Goal: Navigation & Orientation: Find specific page/section

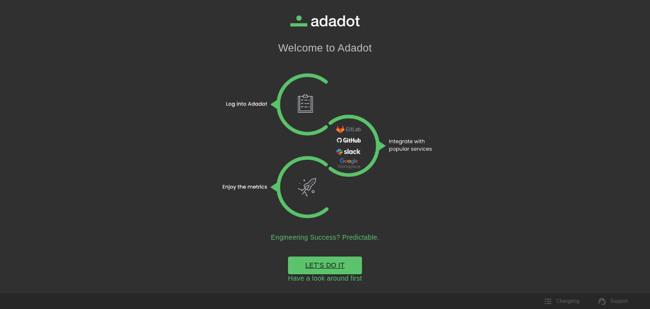
click at [324, 45] on h1 "Welcome to Adadot" at bounding box center [325, 48] width 94 height 13
click at [351, 21] on icon at bounding box center [333, 20] width 51 height 11
click at [334, 264] on link "LET'S DO IT" at bounding box center [325, 265] width 74 height 18
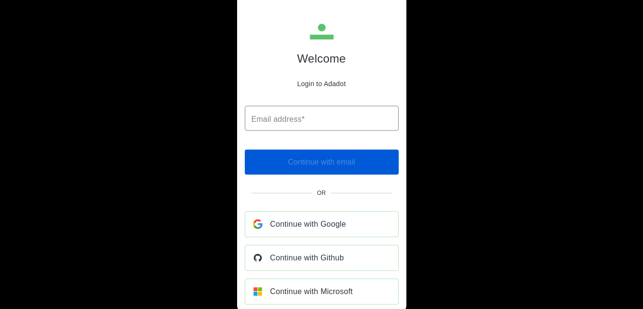
click at [336, 289] on span "Continue with Microsoft" at bounding box center [311, 290] width 83 height 13
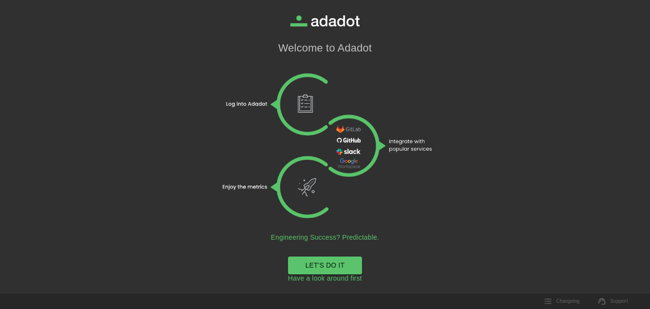
click at [332, 265] on link "LET'S DO IT" at bounding box center [325, 265] width 74 height 18
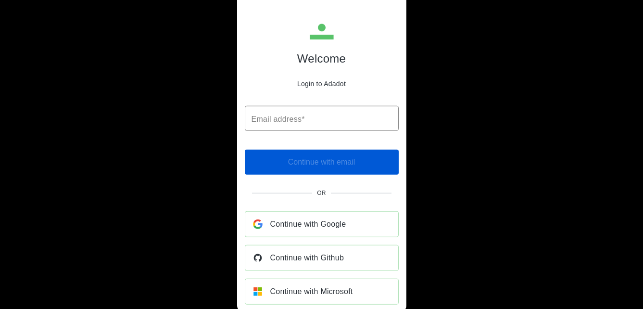
click at [315, 115] on input "Email address*" at bounding box center [322, 118] width 154 height 25
type input "**********"
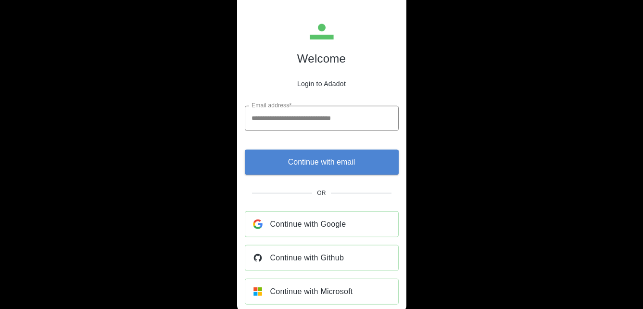
click at [311, 165] on span "Continue with email" at bounding box center [321, 161] width 67 height 13
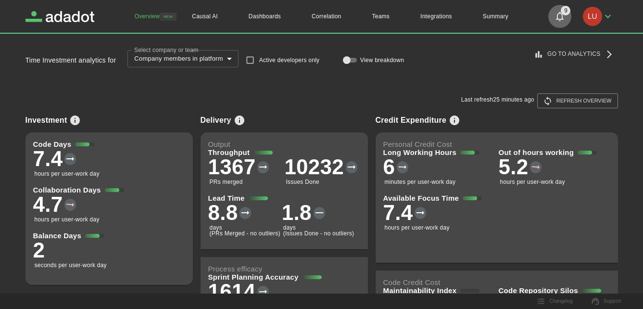
click at [554, 18] on icon "Notifications" at bounding box center [560, 17] width 12 height 12
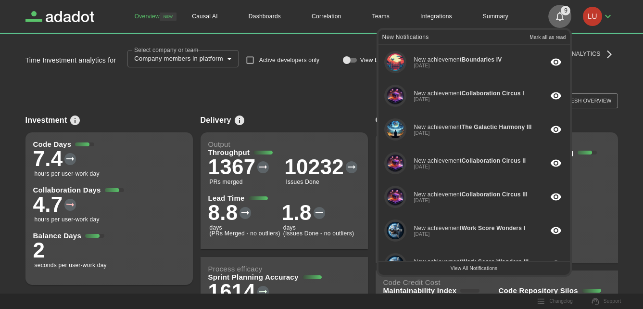
click at [554, 18] on icon "Notifications" at bounding box center [560, 17] width 12 height 12
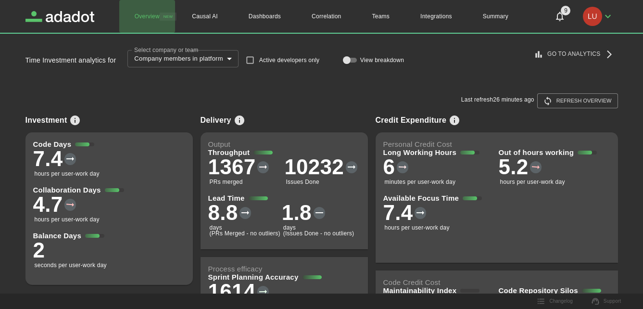
click at [150, 16] on link "Overview" at bounding box center [147, 16] width 56 height 33
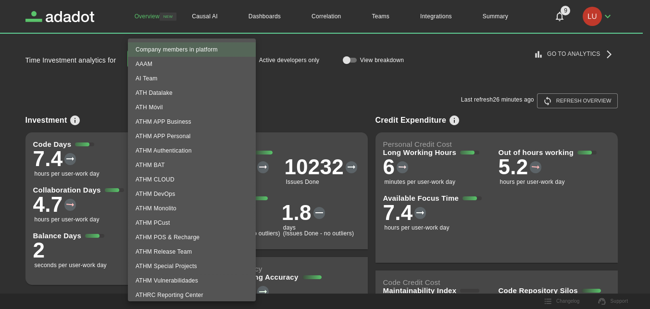
click at [236, 60] on body "**********" at bounding box center [325, 154] width 650 height 309
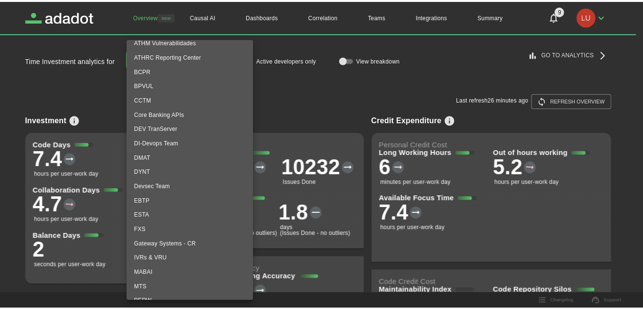
scroll to position [240, 0]
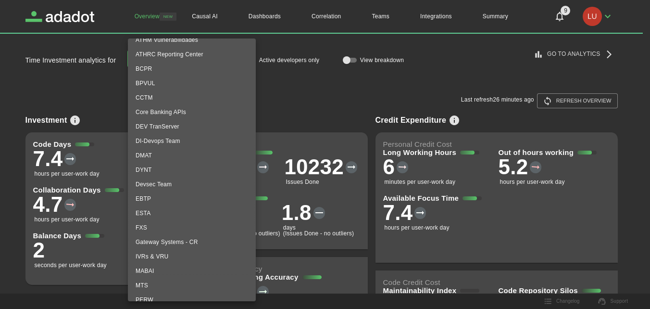
click at [188, 111] on li "Core Banking APIs" at bounding box center [192, 112] width 128 height 14
type input "**********"
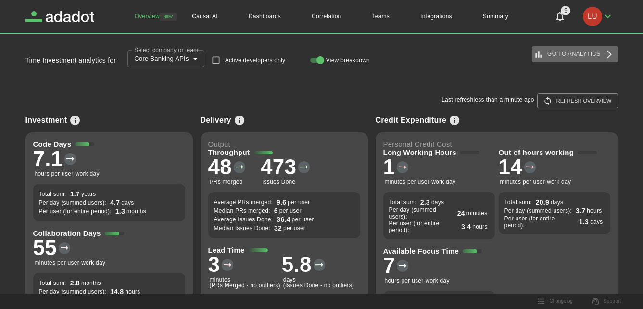
click at [576, 52] on link "Go to Analytics" at bounding box center [575, 54] width 86 height 16
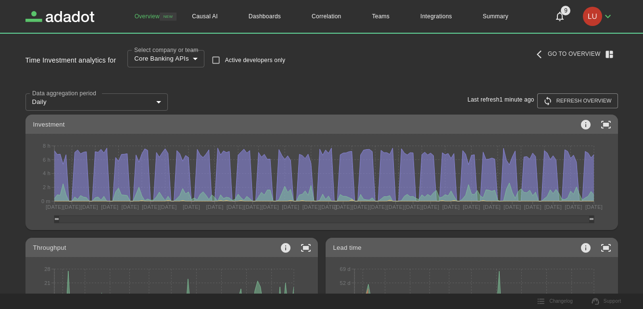
click at [565, 47] on link "Go to Overview" at bounding box center [575, 54] width 86 height 16
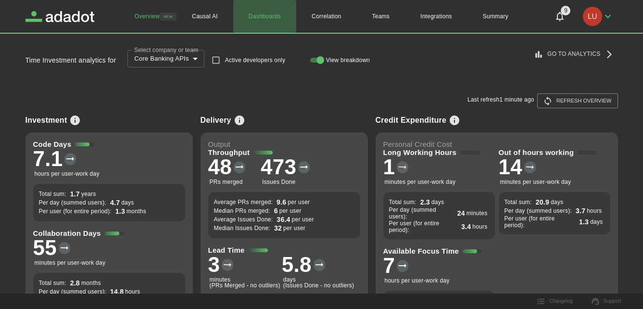
click at [265, 13] on link "Dashboards" at bounding box center [264, 16] width 63 height 33
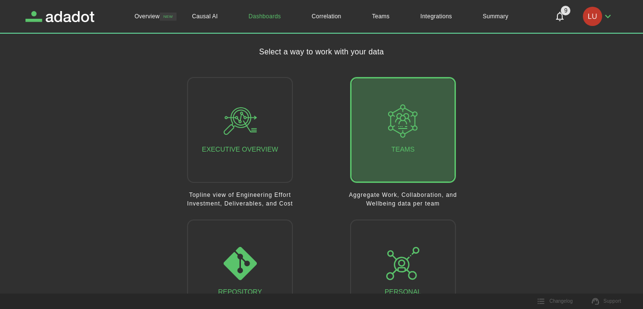
click at [427, 138] on button "Teams" at bounding box center [403, 130] width 106 height 106
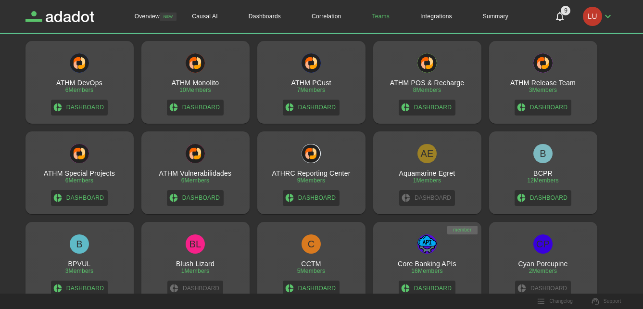
scroll to position [240, 0]
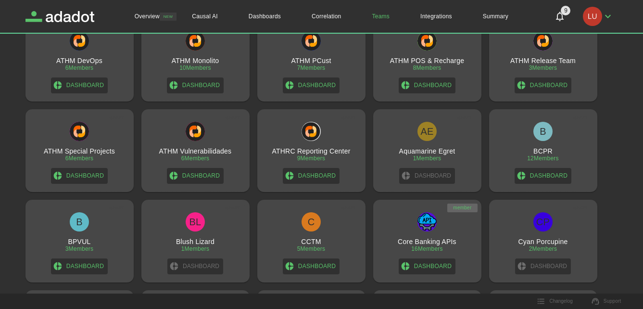
click at [429, 230] on img at bounding box center [426, 221] width 19 height 19
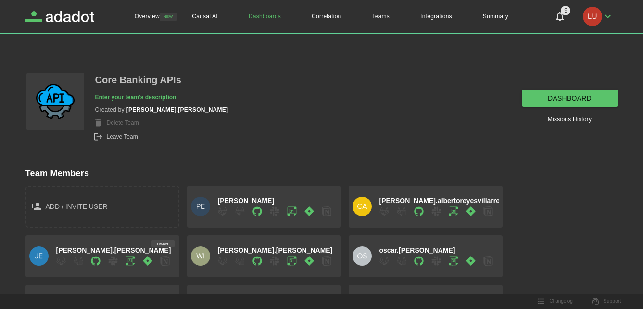
click at [556, 95] on link "dashboard" at bounding box center [570, 98] width 96 height 18
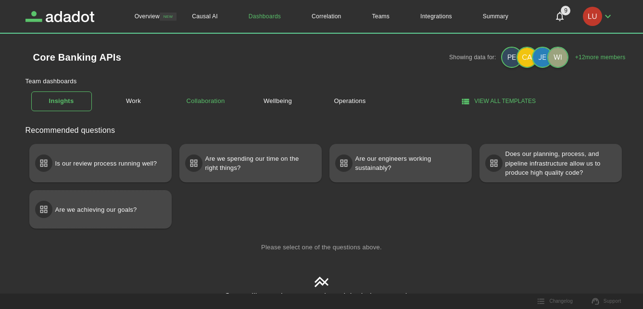
click at [203, 100] on link "Collaboration" at bounding box center [206, 101] width 61 height 17
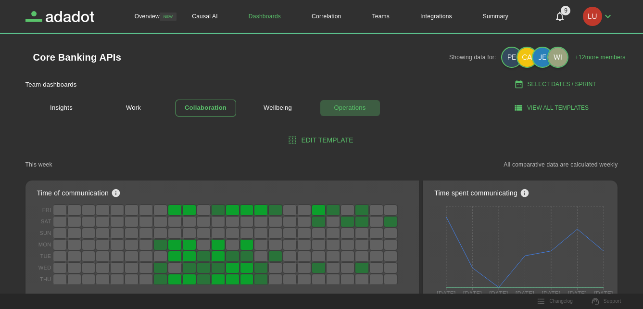
click at [353, 106] on link "Operations" at bounding box center [350, 108] width 61 height 17
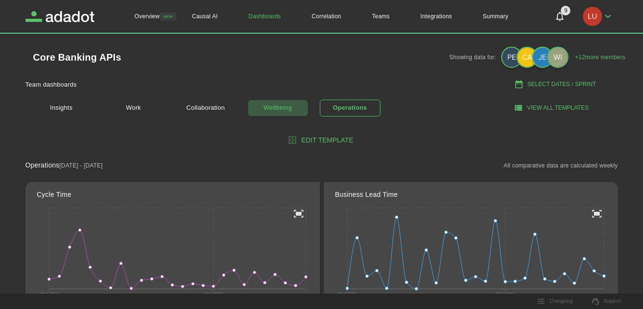
click at [273, 107] on link "Wellbeing" at bounding box center [278, 108] width 61 height 17
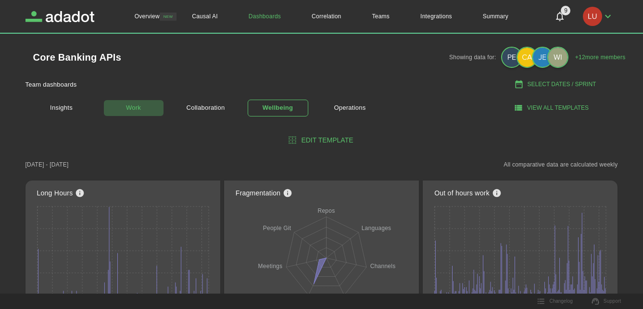
click at [135, 106] on link "Work" at bounding box center [133, 108] width 61 height 17
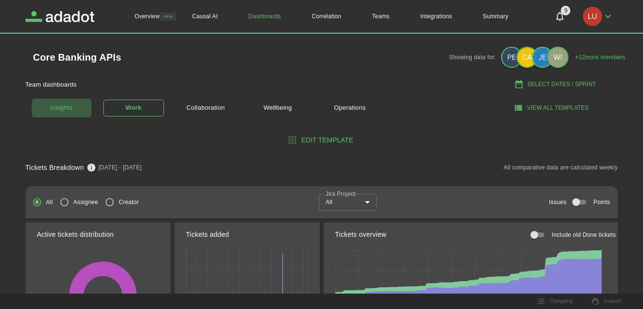
click at [52, 103] on link "Insights" at bounding box center [61, 108] width 61 height 20
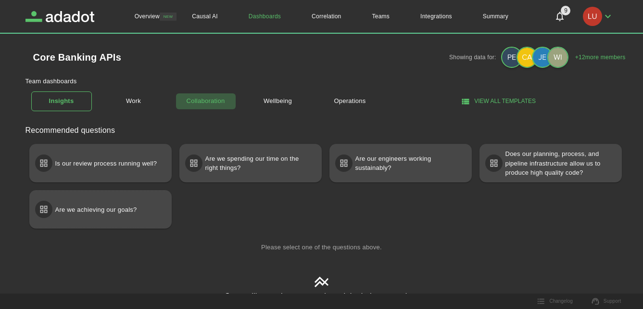
click at [204, 101] on link "Collaboration" at bounding box center [206, 101] width 61 height 17
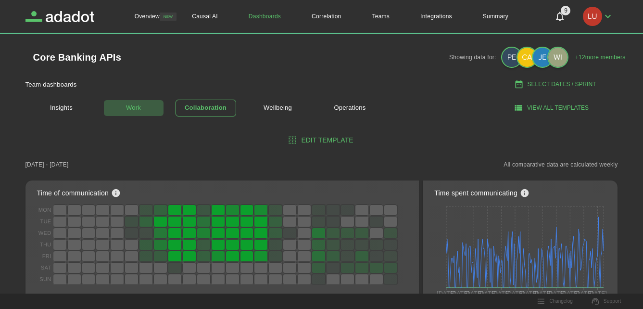
click at [122, 109] on link "Work" at bounding box center [133, 108] width 61 height 17
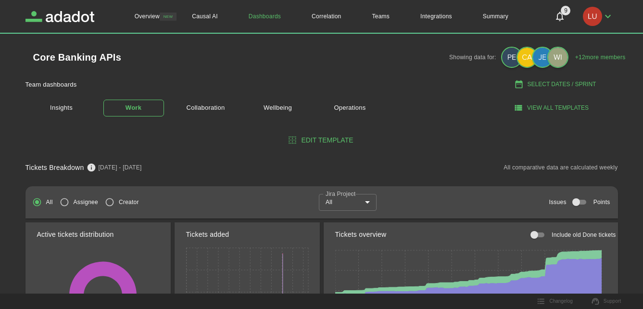
click at [354, 197] on Project "Jira Project" at bounding box center [341, 193] width 30 height 8
click at [365, 201] on body "Overview NEW Causal AI Dashboards Correlation Teams Integrations Summary 9 9 Ov…" at bounding box center [321, 154] width 643 height 309
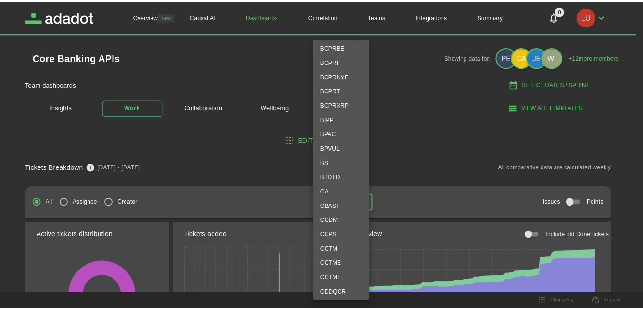
scroll to position [625, 0]
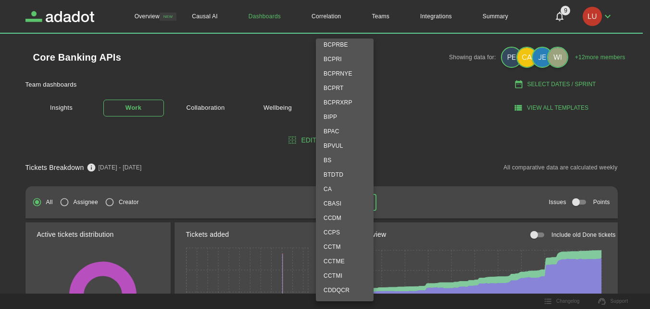
click at [418, 150] on div at bounding box center [325, 154] width 650 height 309
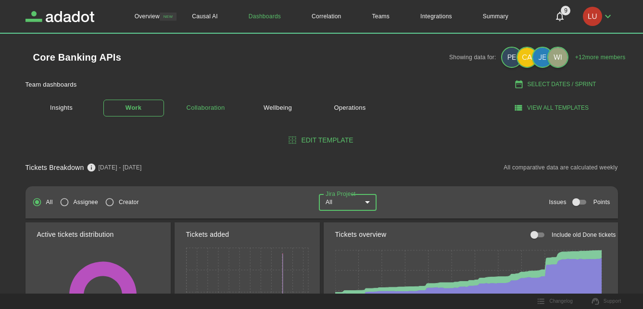
click at [209, 110] on link "Collaboration" at bounding box center [206, 108] width 61 height 17
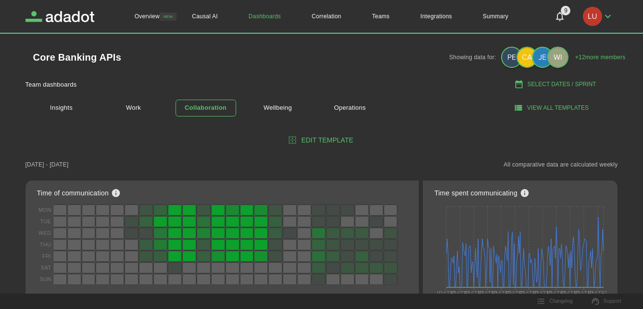
click at [412, 99] on div "Insights Work Collaboration Wellbeing Operations" at bounding box center [247, 107] width 444 height 31
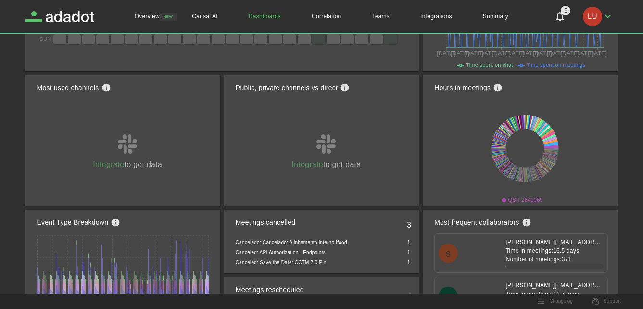
scroll to position [289, 0]
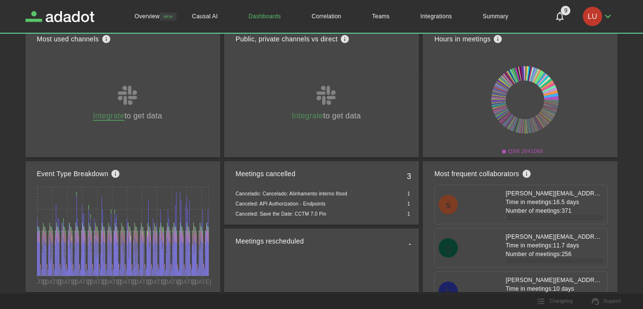
click at [110, 115] on link "Integrate" at bounding box center [108, 116] width 31 height 9
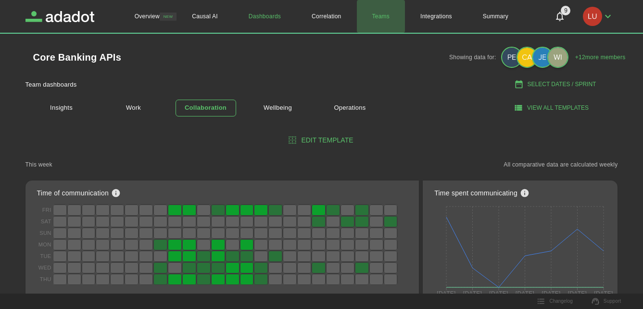
click at [375, 17] on link "Teams" at bounding box center [381, 16] width 49 height 33
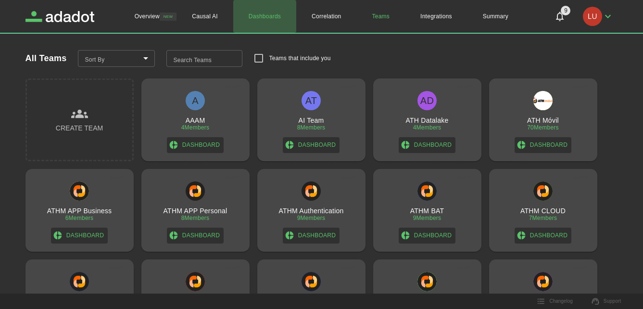
click at [262, 16] on link "Dashboards" at bounding box center [264, 16] width 63 height 33
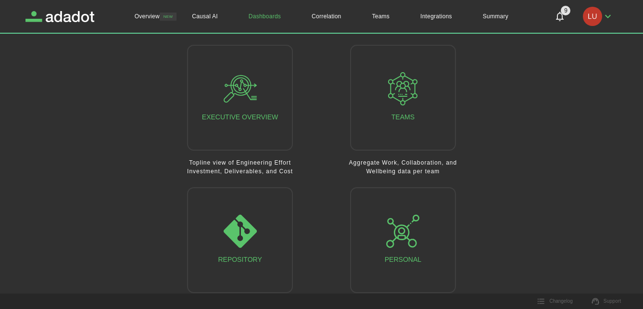
scroll to position [48, 0]
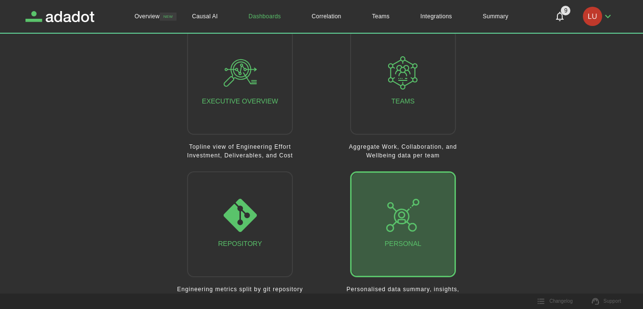
click at [395, 213] on icon "button" at bounding box center [402, 215] width 33 height 33
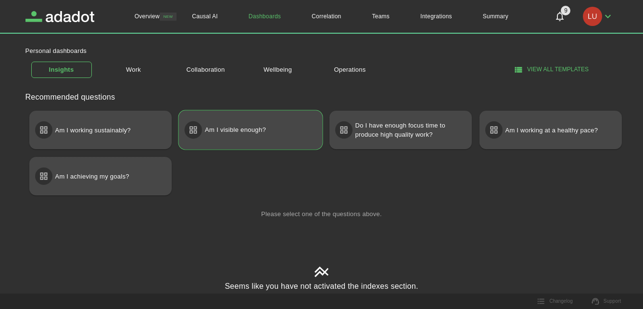
click at [236, 127] on p "Am I visible enough?" at bounding box center [235, 129] width 61 height 17
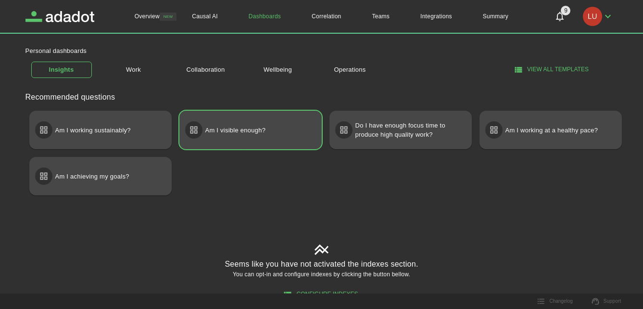
scroll to position [39, 0]
